Goal: Navigation & Orientation: Find specific page/section

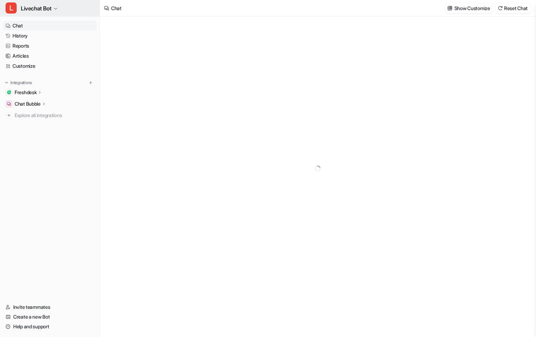
type textarea "**********"
click at [53, 6] on button "L Livechat Bot" at bounding box center [50, 8] width 100 height 17
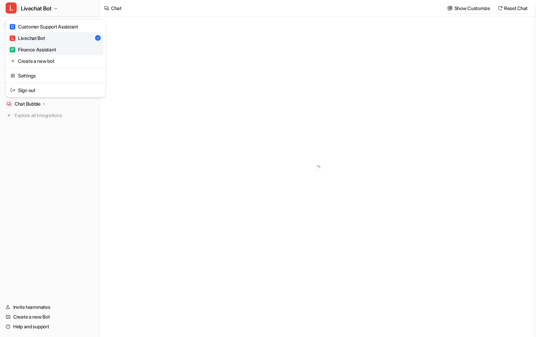
click at [46, 52] on div "F Finance Assistant" at bounding box center [33, 49] width 46 height 7
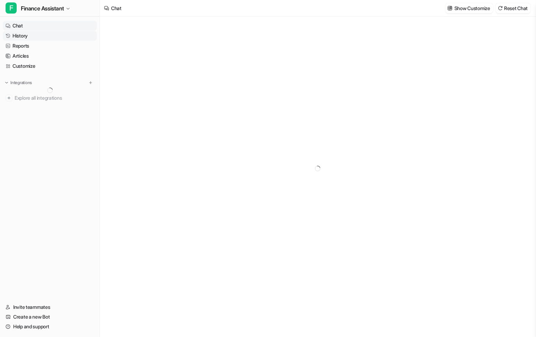
click at [24, 37] on link "History" at bounding box center [50, 36] width 94 height 10
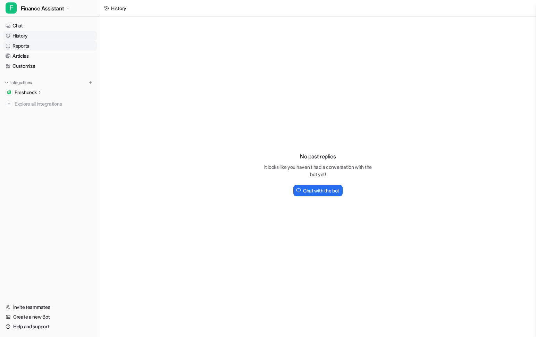
click at [19, 45] on link "Reports" at bounding box center [50, 46] width 94 height 10
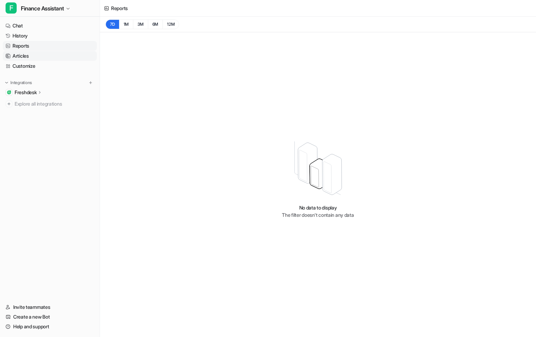
click at [24, 59] on link "Articles" at bounding box center [50, 56] width 94 height 10
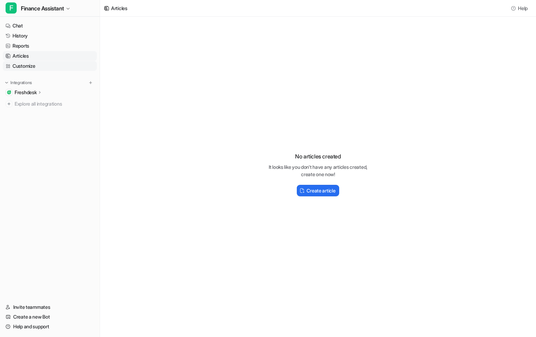
click at [28, 69] on link "Customize" at bounding box center [50, 66] width 94 height 10
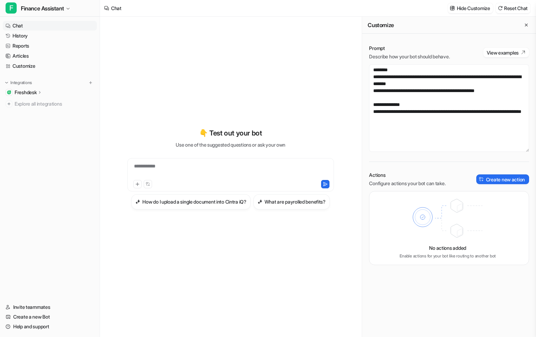
click at [40, 92] on icon at bounding box center [39, 92] width 5 height 5
click at [37, 103] on p "Overview" at bounding box center [30, 102] width 21 height 7
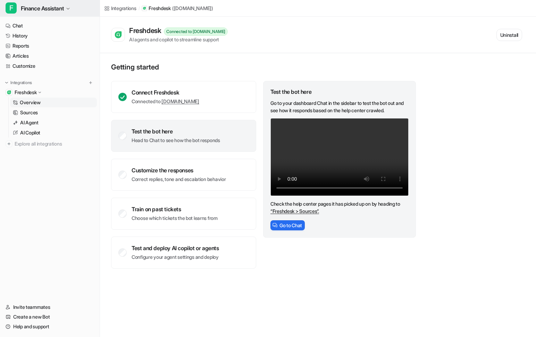
click at [63, 8] on span "Finance Assistant" at bounding box center [42, 8] width 43 height 10
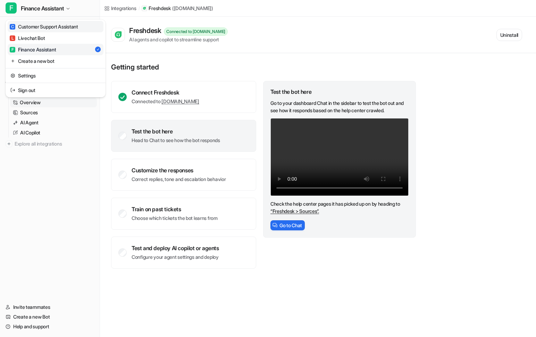
click at [55, 28] on div "C Customer Support Assistant" at bounding box center [44, 26] width 68 height 7
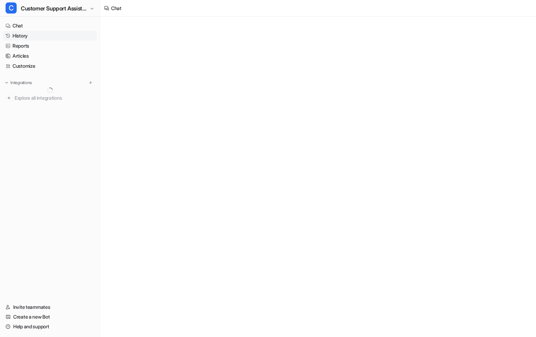
click at [42, 37] on link "History" at bounding box center [50, 36] width 94 height 10
